Goal: Check status

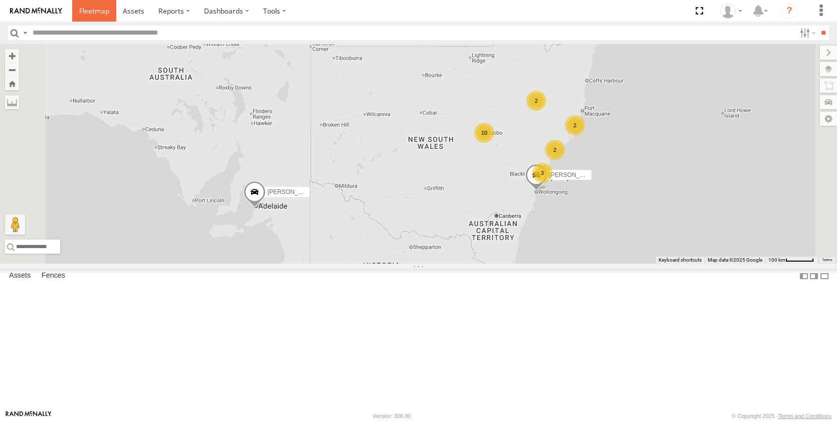
click at [100, 11] on span at bounding box center [94, 11] width 30 height 10
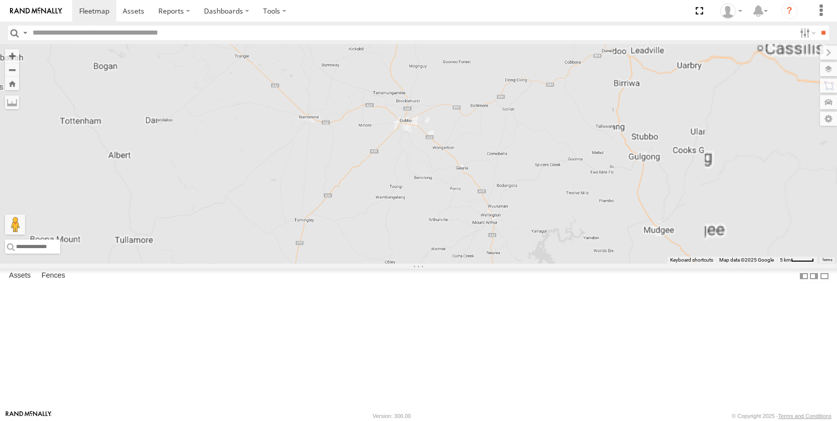
drag, startPoint x: 677, startPoint y: 223, endPoint x: 549, endPoint y: 321, distance: 162.1
click at [549, 264] on div "Darcy Furnell - NEW ute Matt Harding" at bounding box center [418, 154] width 837 height 220
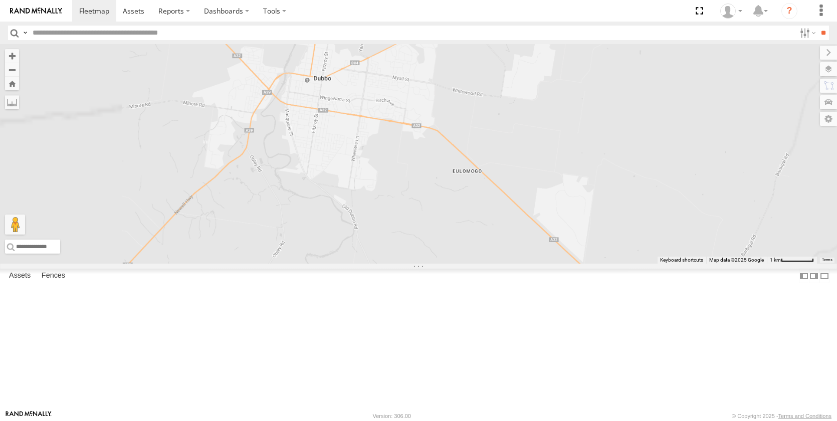
drag, startPoint x: 416, startPoint y: 263, endPoint x: 472, endPoint y: 266, distance: 56.7
click at [472, 264] on div "Darcy Furnell - NEW ute Matt Harding" at bounding box center [418, 154] width 837 height 220
